Goal: Task Accomplishment & Management: Complete application form

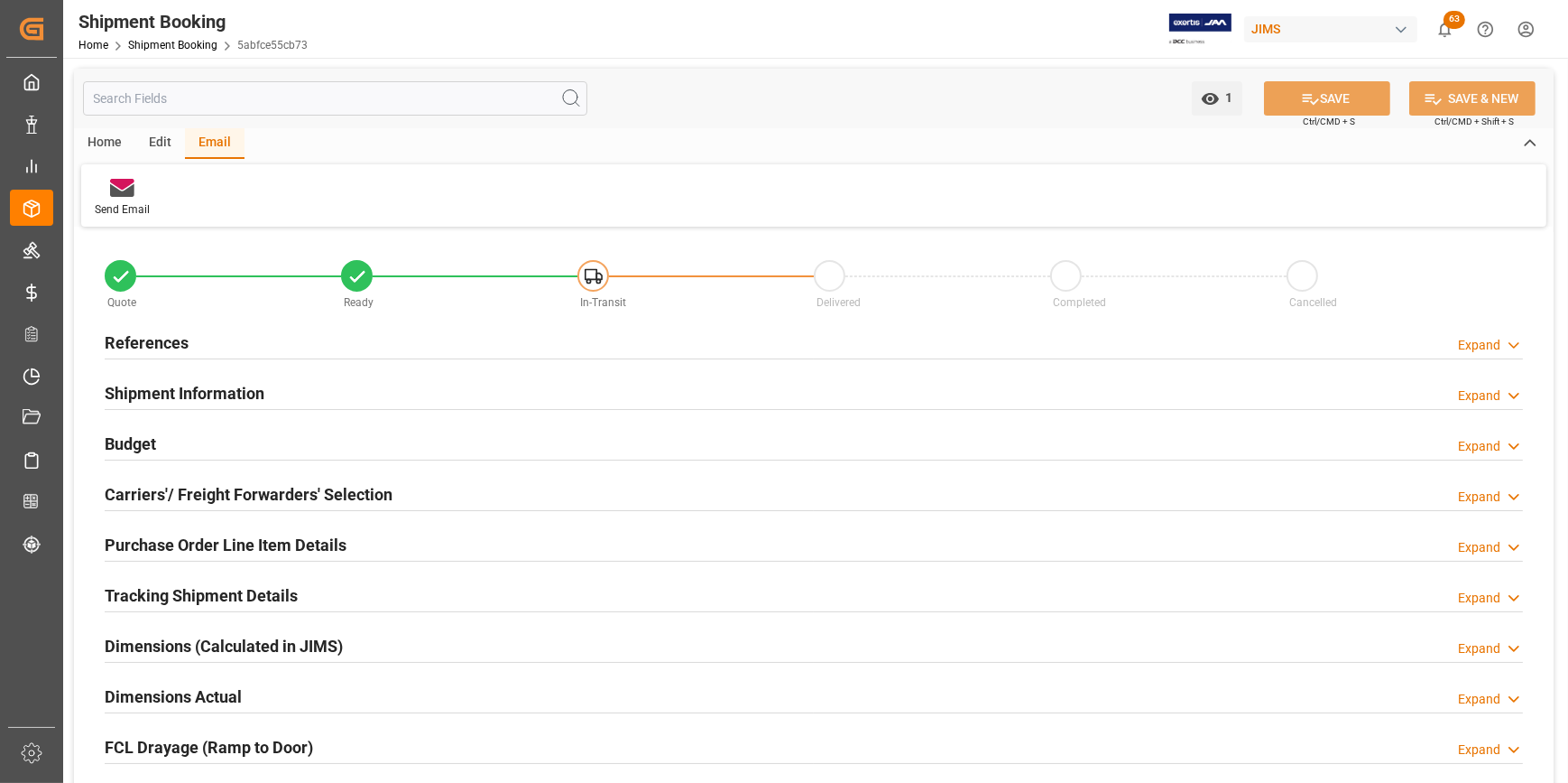
scroll to position [570, 0]
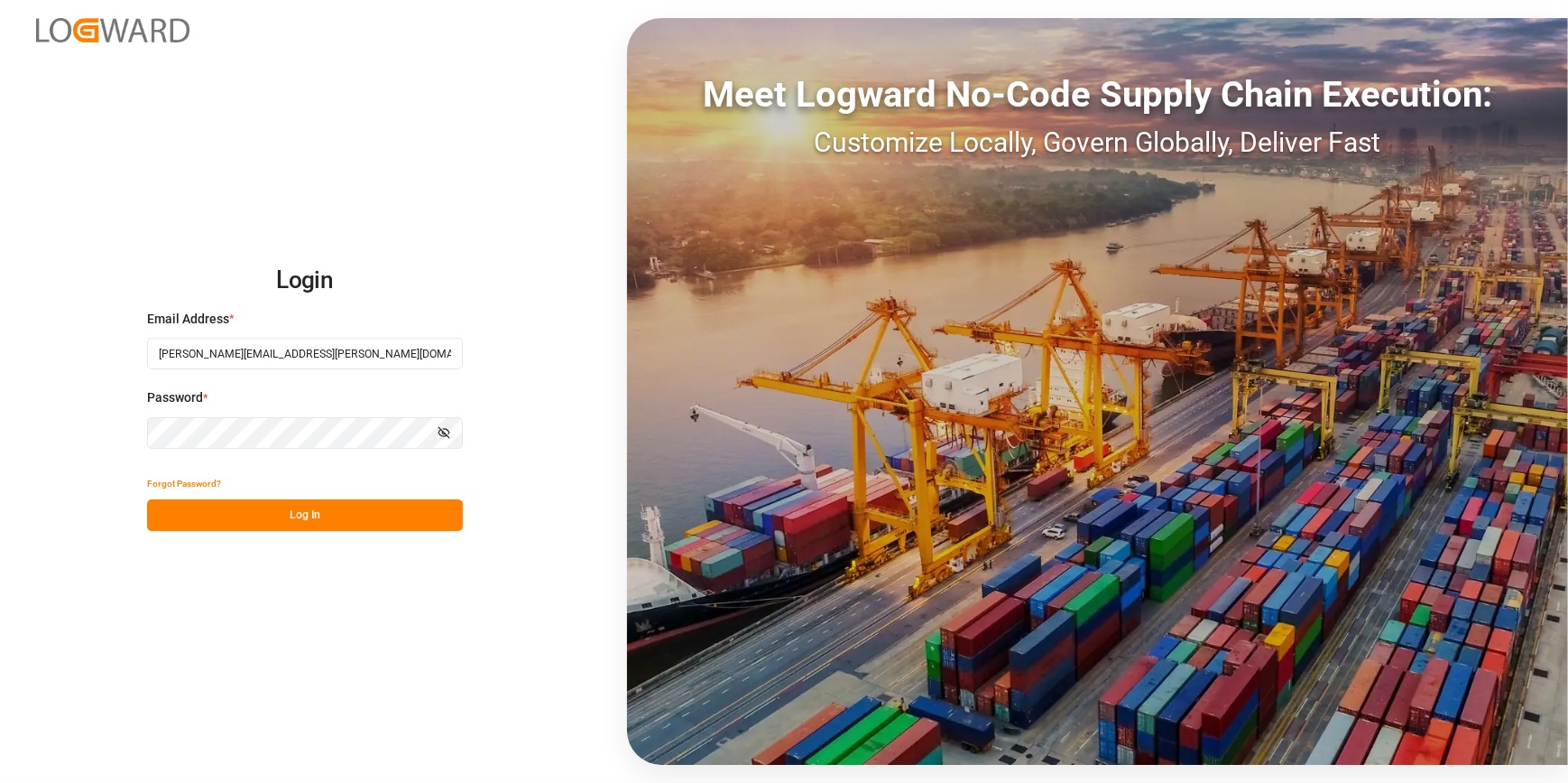
click at [277, 517] on button "Log In" at bounding box center [305, 515] width 316 height 32
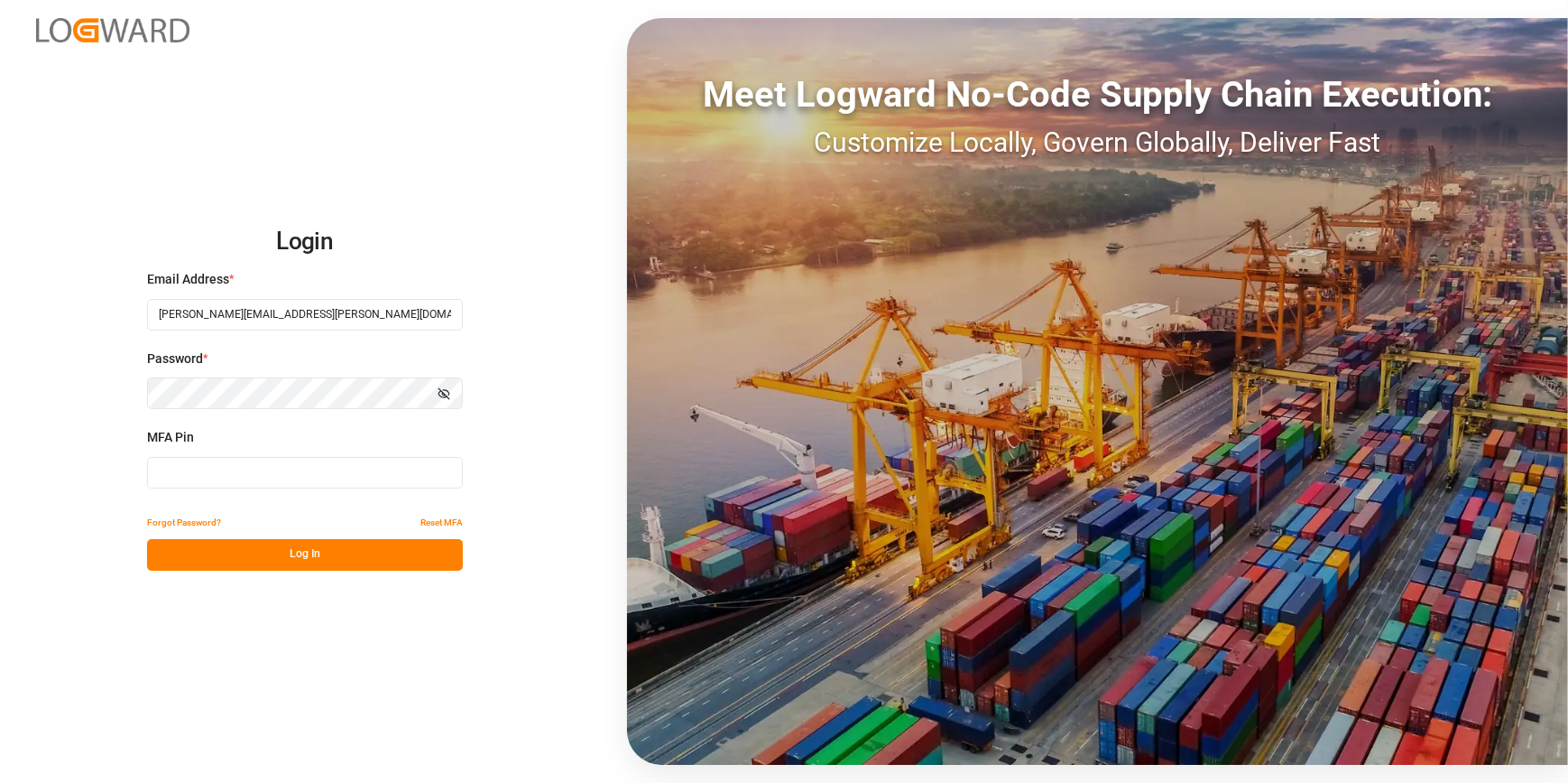
click at [225, 470] on input at bounding box center [305, 473] width 316 height 32
click at [271, 486] on input at bounding box center [305, 473] width 316 height 32
type input "2"
type input "960448"
click at [325, 546] on button "Log In" at bounding box center [305, 555] width 316 height 32
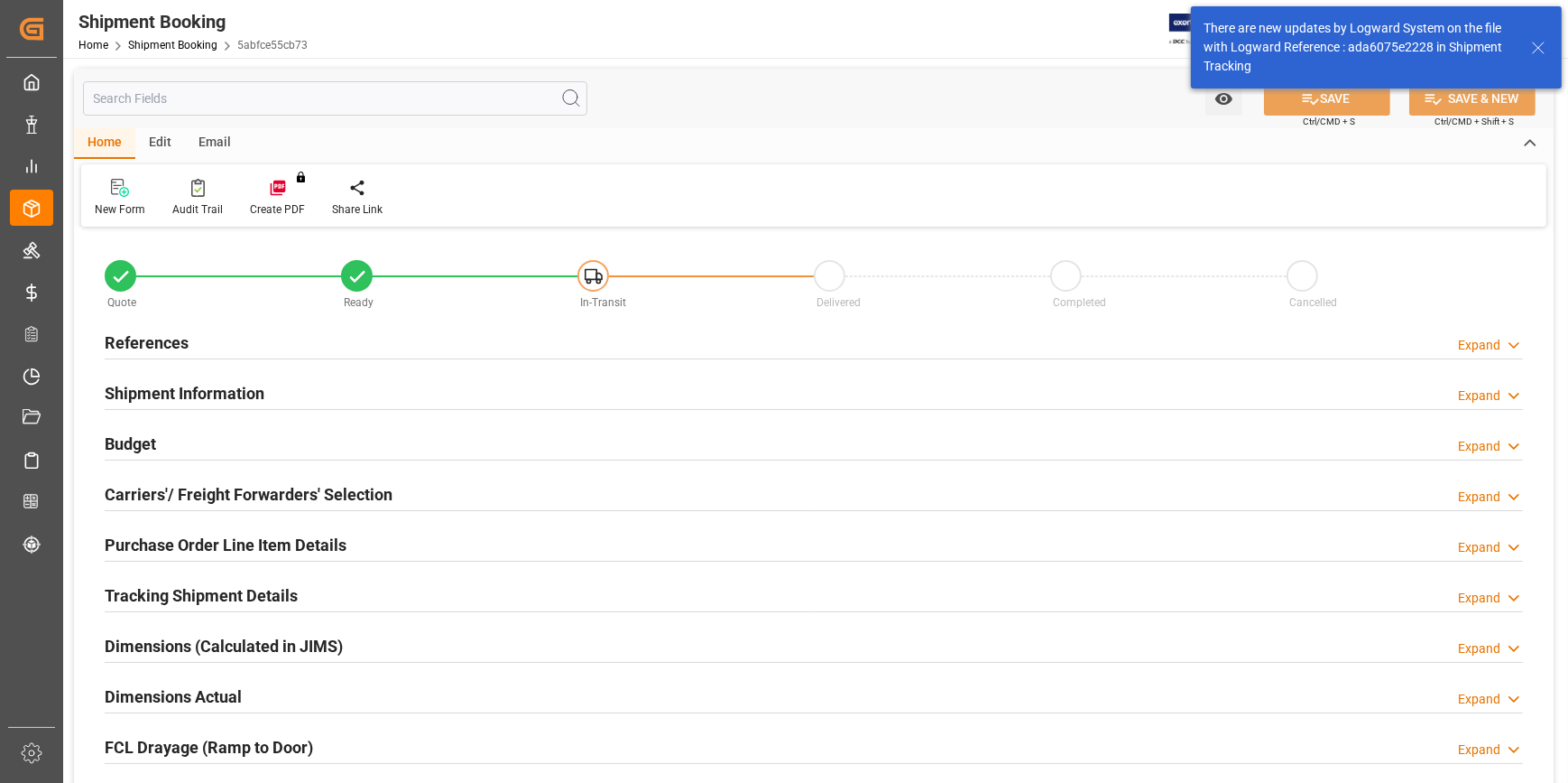
type input "0"
type input "[DATE]"
click at [132, 334] on h2 "References" at bounding box center [147, 342] width 84 height 24
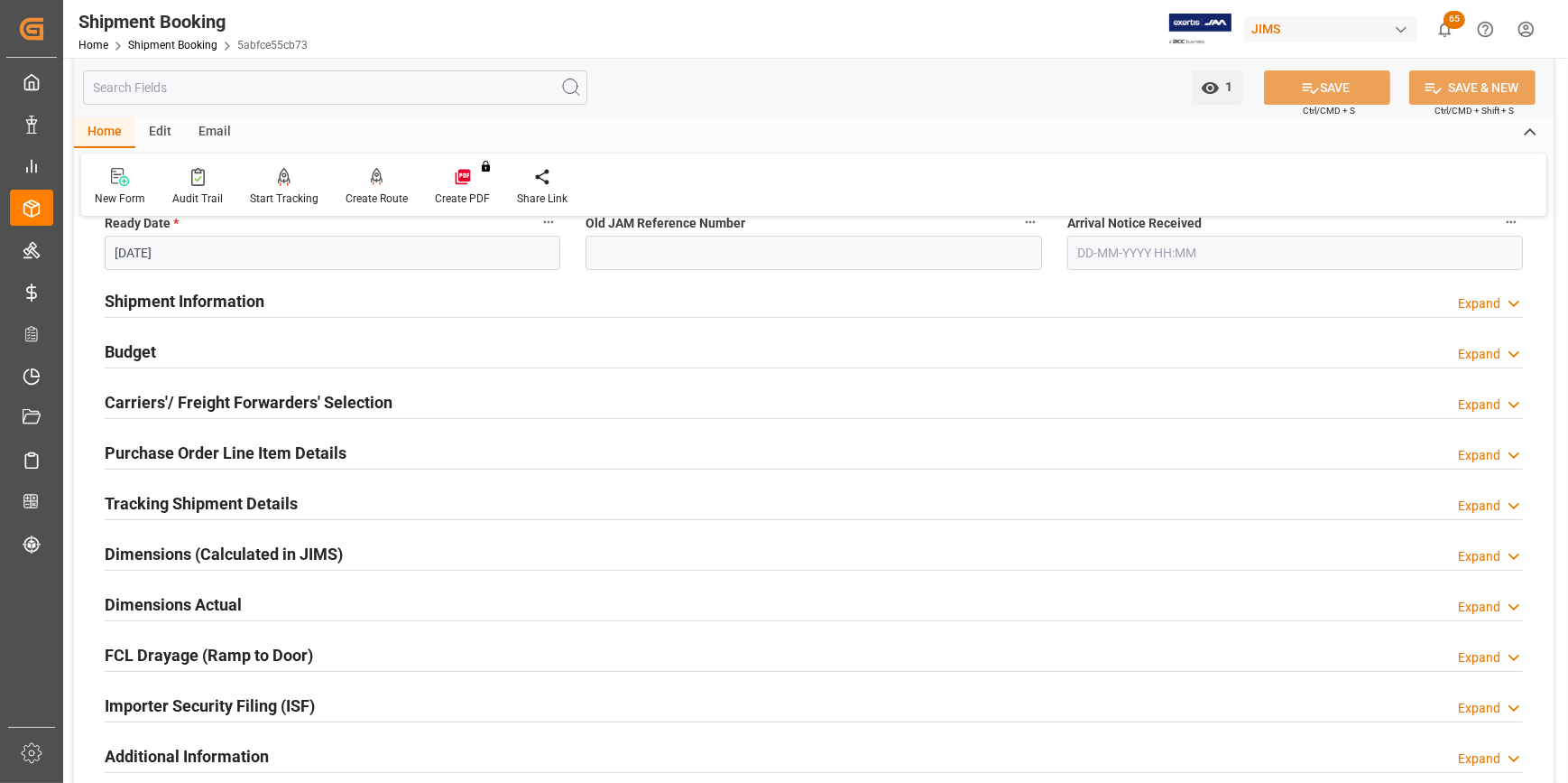
scroll to position [492, 0]
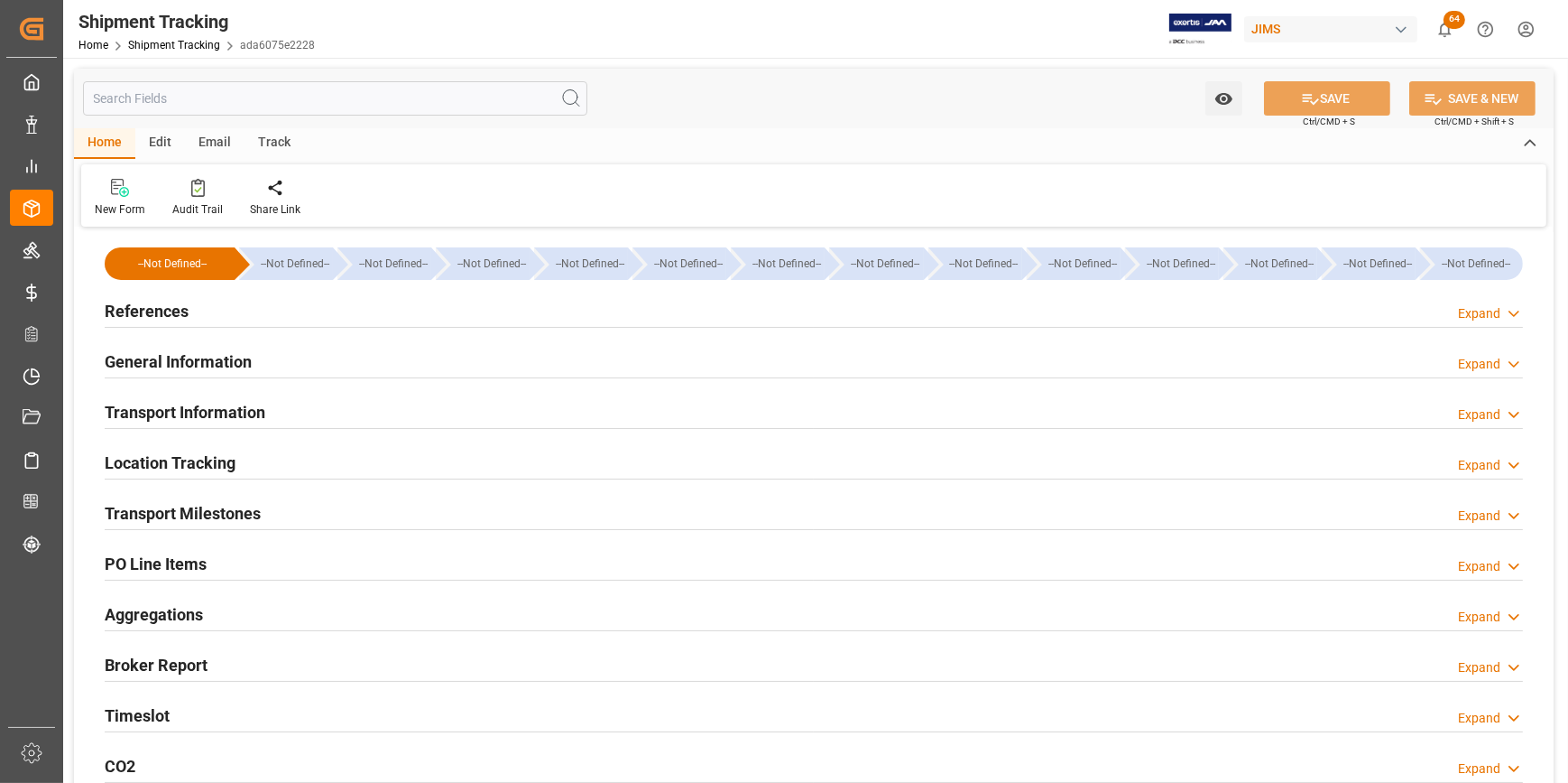
type input "23-06-2025"
click at [154, 314] on h2 "References" at bounding box center [147, 311] width 84 height 24
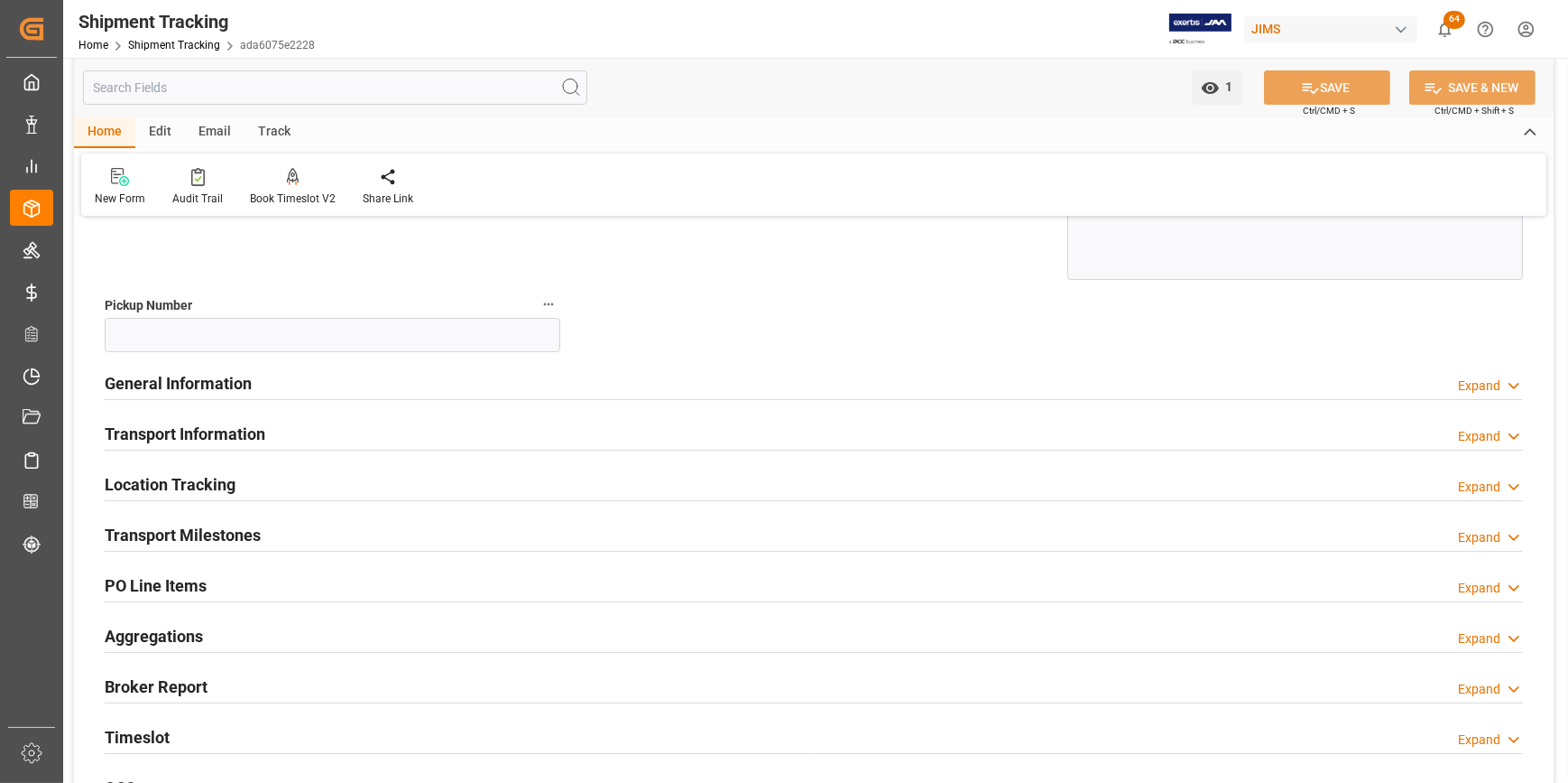
scroll to position [327, 0]
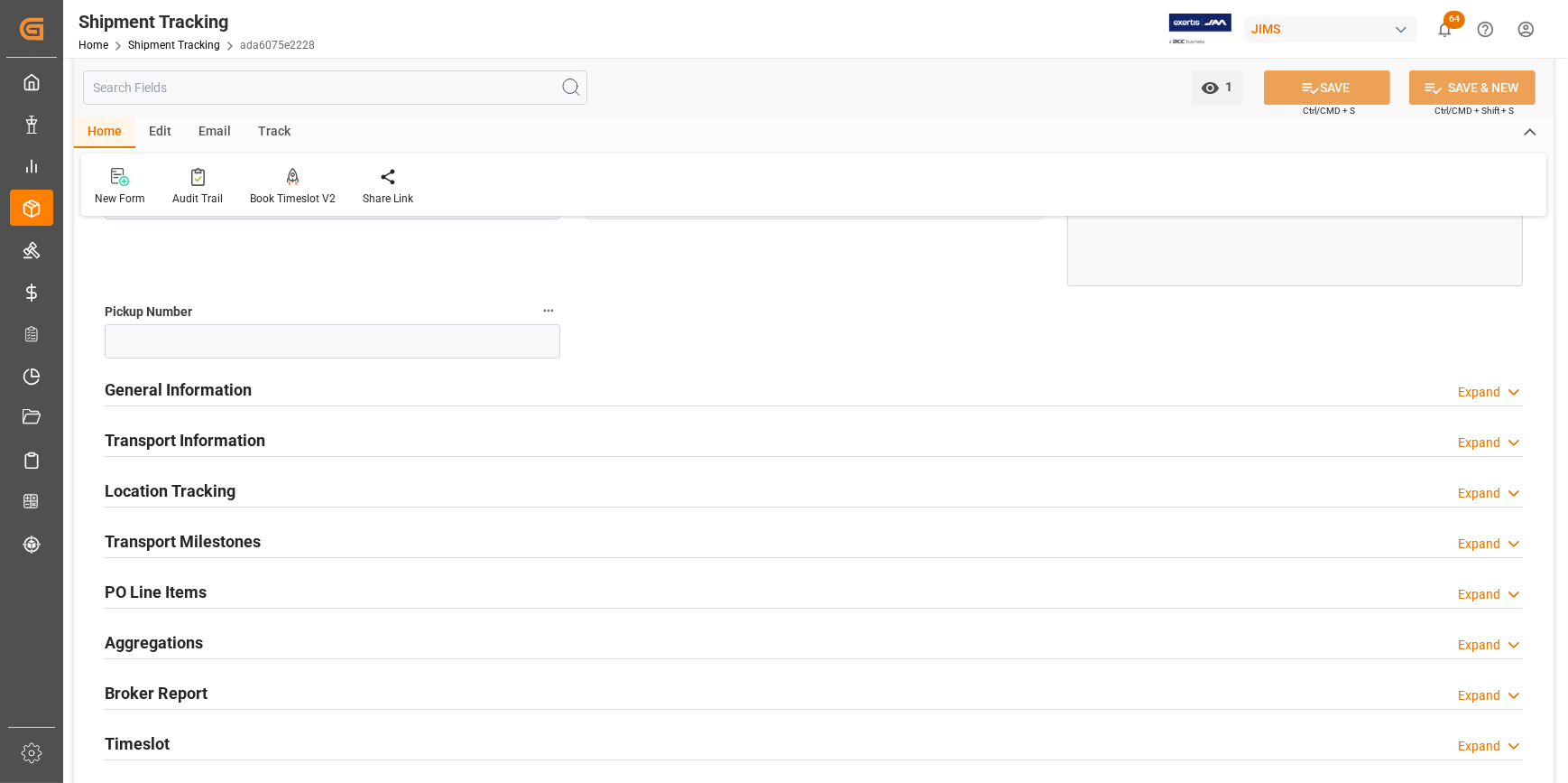
click at [212, 535] on h2 "Transport Milestones" at bounding box center [183, 541] width 157 height 24
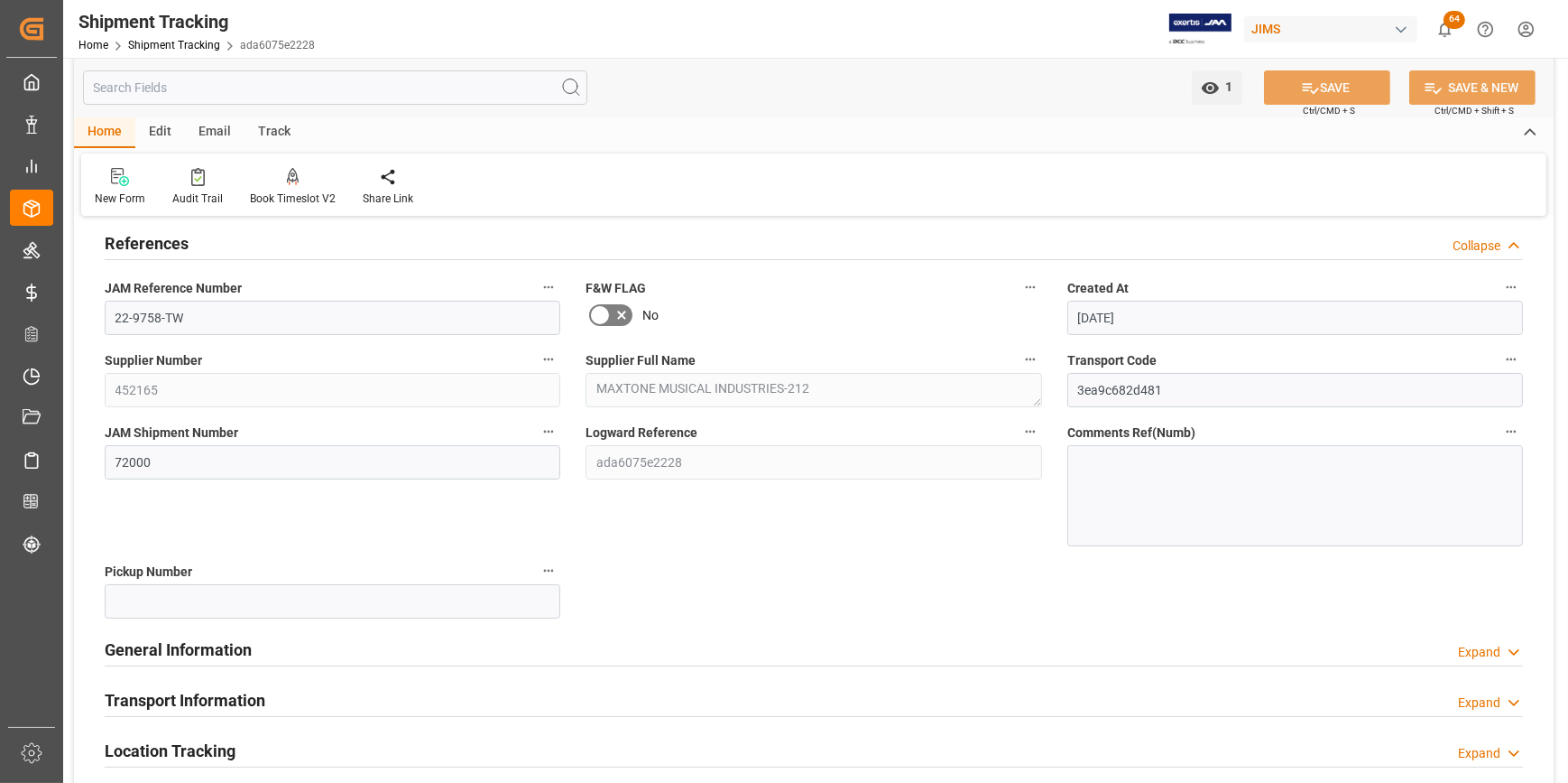
scroll to position [0, 0]
